Goal: Task Accomplishment & Management: Manage account settings

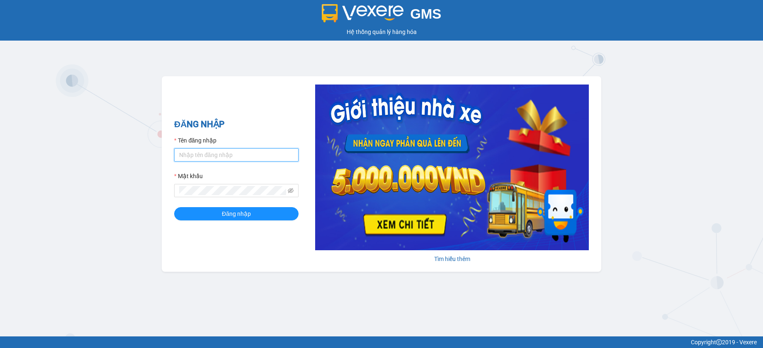
type input "kienhoa.vtp"
drag, startPoint x: 662, startPoint y: 67, endPoint x: 651, endPoint y: 73, distance: 11.9
click at [656, 69] on div "GMS Hệ thống quản lý hàng hóa ĐĂNG NHẬP Tên đăng nhập kienhoa.vtp Mật khẩu Đăng…" at bounding box center [381, 168] width 763 height 337
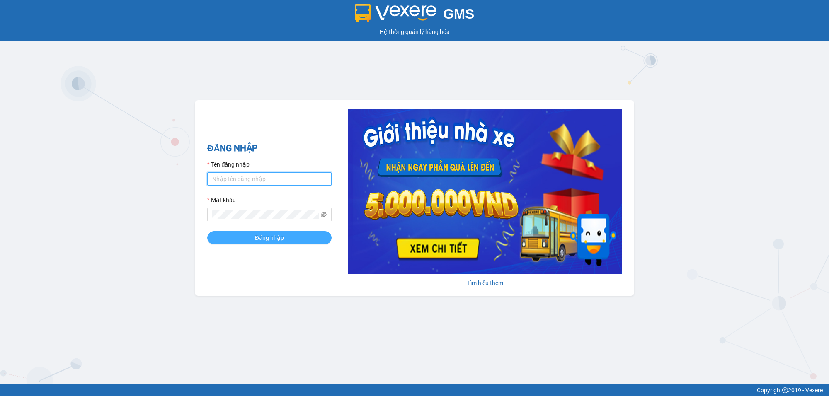
type input "kienhoa.vtp"
click at [309, 235] on button "Đăng nhập" at bounding box center [269, 237] width 124 height 13
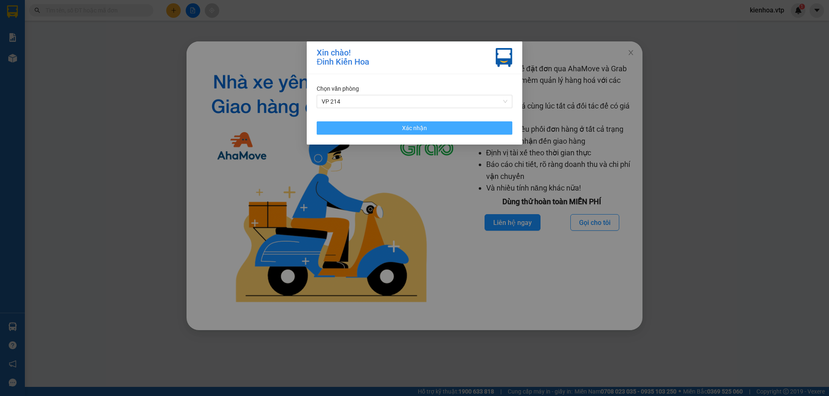
click at [405, 123] on button "Xác nhận" at bounding box center [415, 127] width 196 height 13
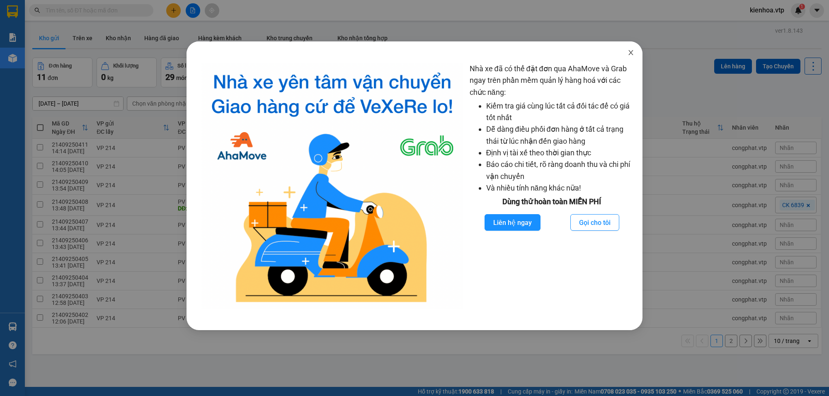
click at [633, 53] on icon "close" at bounding box center [631, 52] width 7 height 7
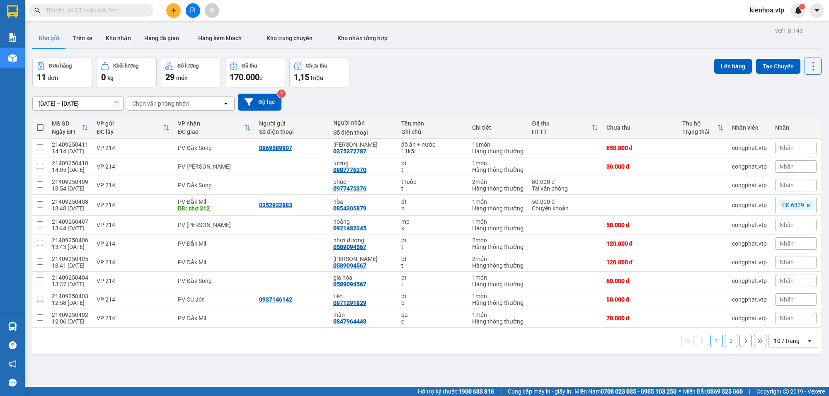
click at [137, 6] on input "text" at bounding box center [95, 10] width 98 height 9
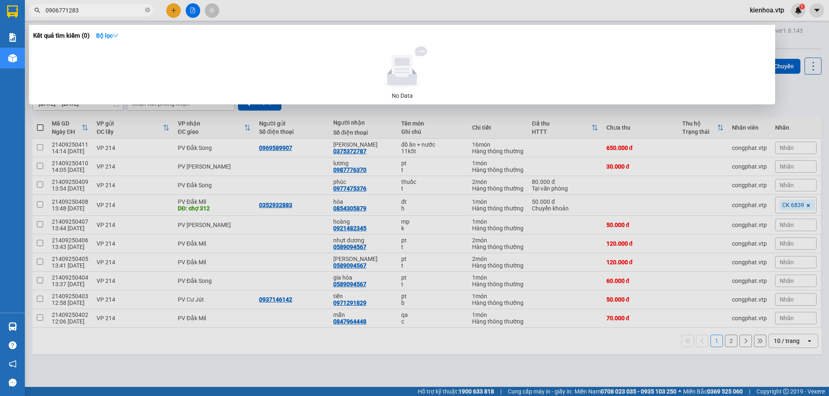
type input "0906771283"
click at [556, 353] on div at bounding box center [414, 198] width 829 height 396
drag, startPoint x: 556, startPoint y: 353, endPoint x: 743, endPoint y: 296, distance: 195.9
click at [663, 337] on div "1 2 10 / trang open" at bounding box center [426, 341] width 789 height 27
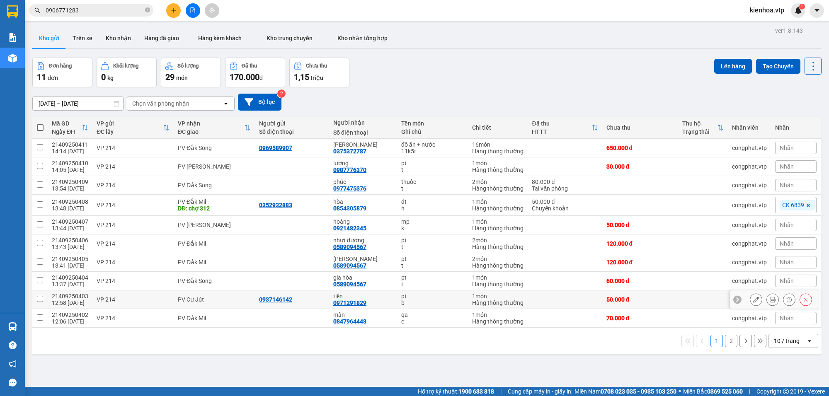
click at [743, 296] on td "congphat.vtp" at bounding box center [749, 300] width 43 height 19
checkbox input "true"
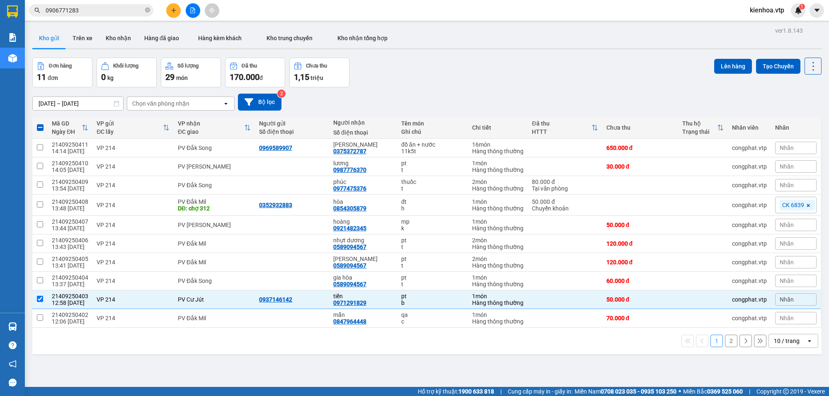
click at [765, 9] on span "kienhoa.vtp" at bounding box center [767, 10] width 48 height 10
click at [758, 24] on span "Đăng xuất" at bounding box center [773, 25] width 35 height 9
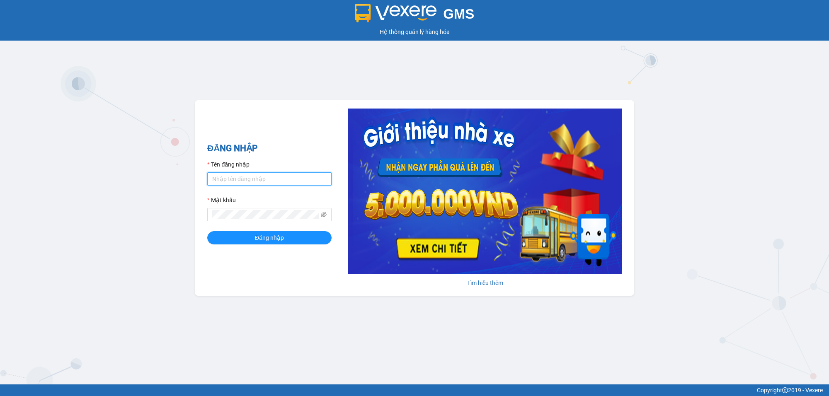
type input "kienhoa.vtp"
click at [240, 182] on input "kienhoa.vtp" at bounding box center [269, 178] width 124 height 13
